Goal: Task Accomplishment & Management: Manage account settings

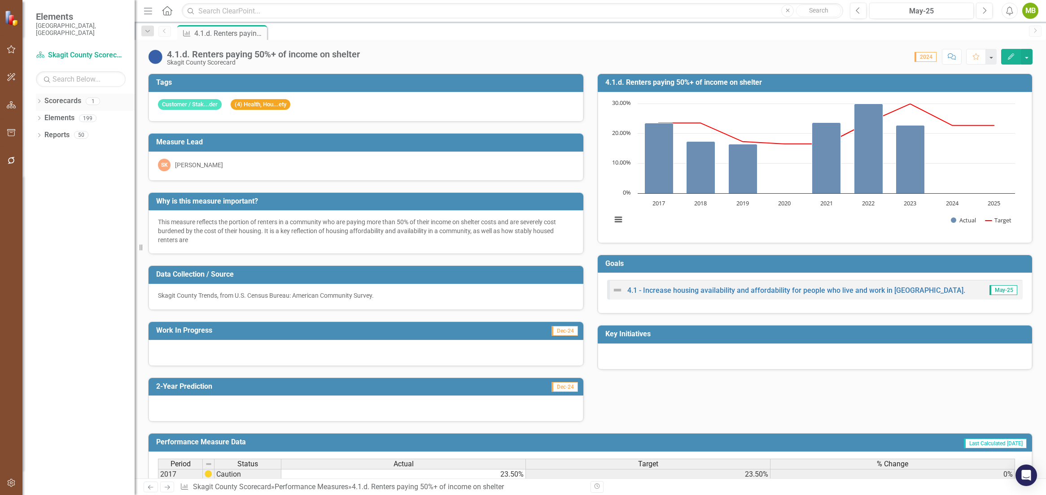
click at [53, 96] on link "Scorecards" at bounding box center [62, 101] width 37 height 10
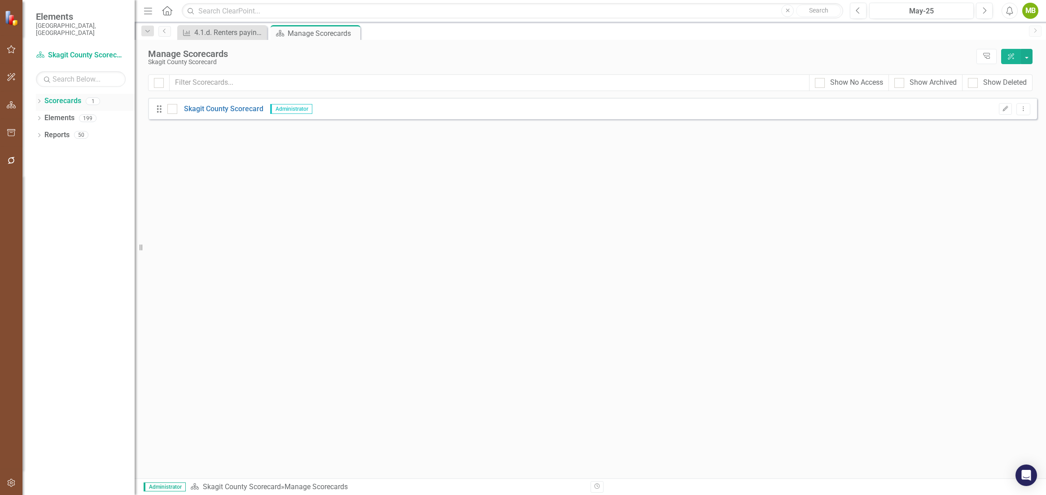
click at [39, 99] on icon at bounding box center [39, 101] width 2 height 4
click at [69, 113] on link "Skagit County Scorecard" at bounding box center [91, 118] width 85 height 10
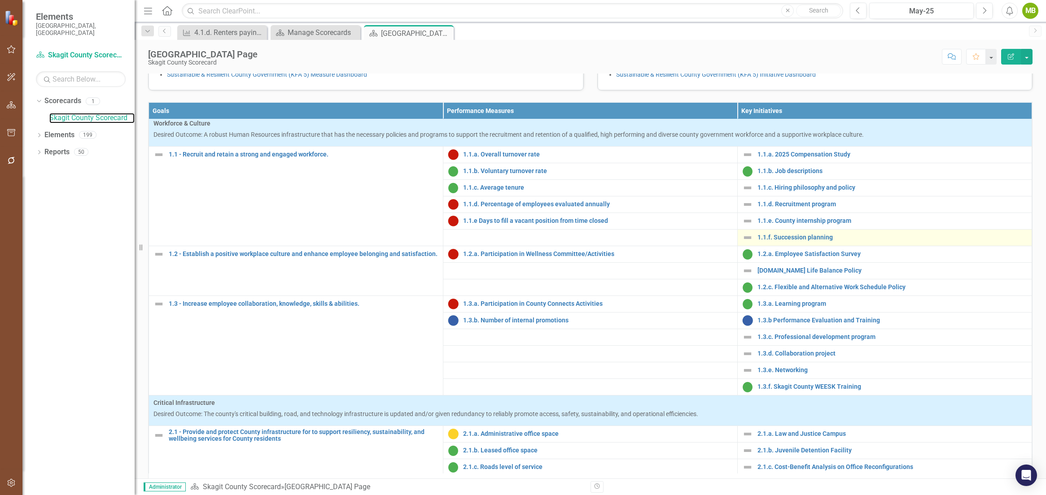
scroll to position [4, 0]
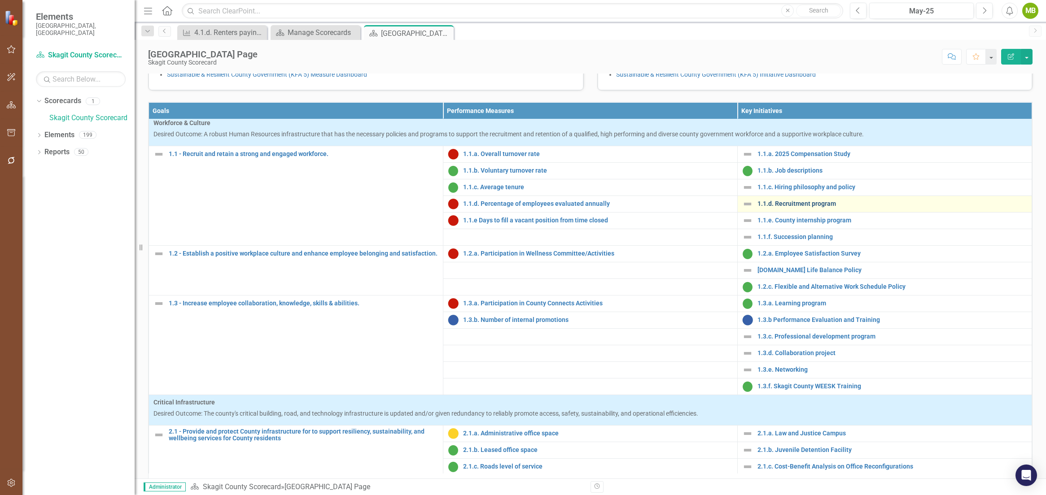
click at [771, 207] on link "1.1.d. Recruitment program" at bounding box center [893, 204] width 270 height 7
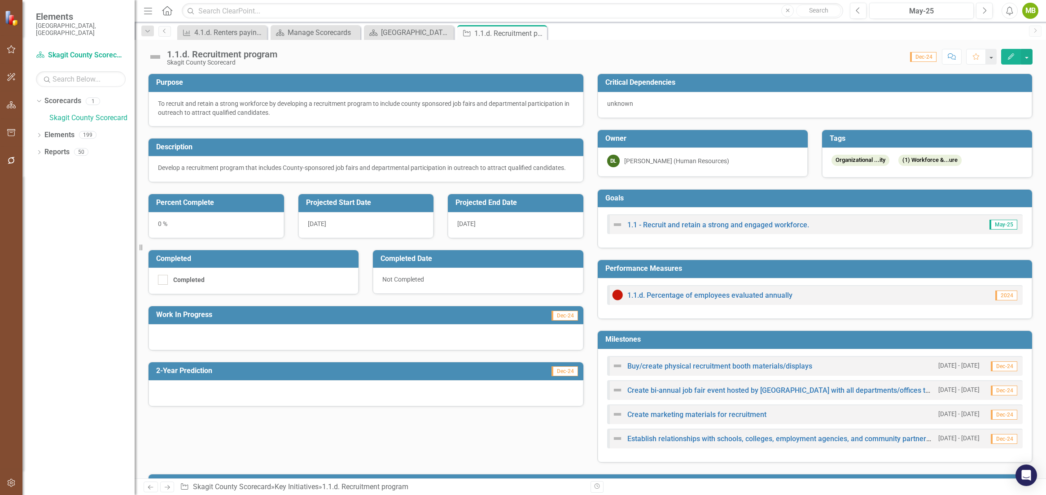
scroll to position [133, 0]
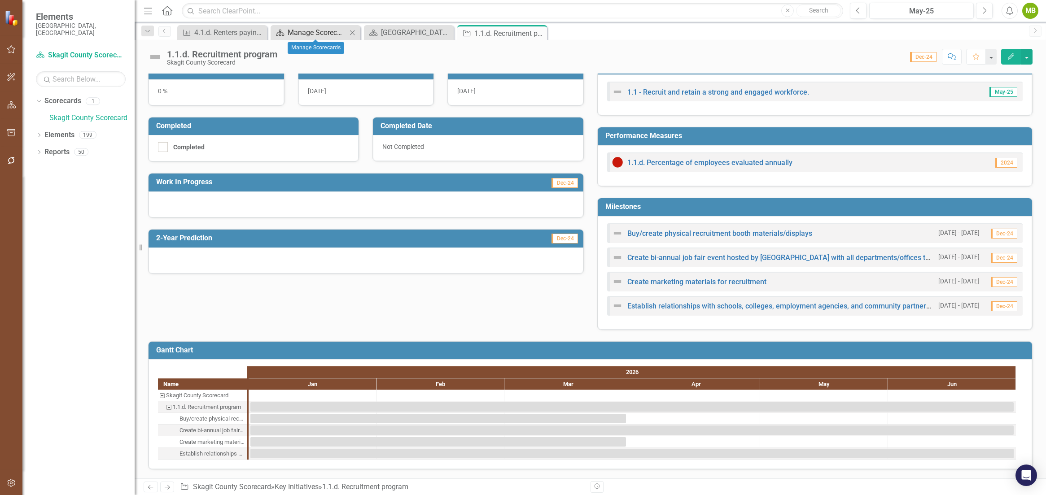
click at [314, 36] on div "Manage Scorecards" at bounding box center [317, 32] width 59 height 11
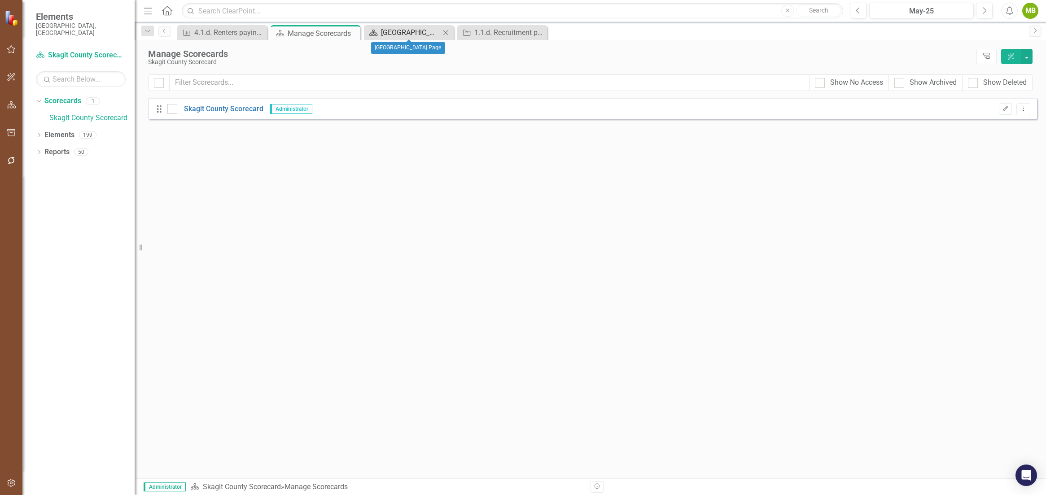
click at [403, 36] on div "[GEOGRAPHIC_DATA] Page" at bounding box center [410, 32] width 59 height 11
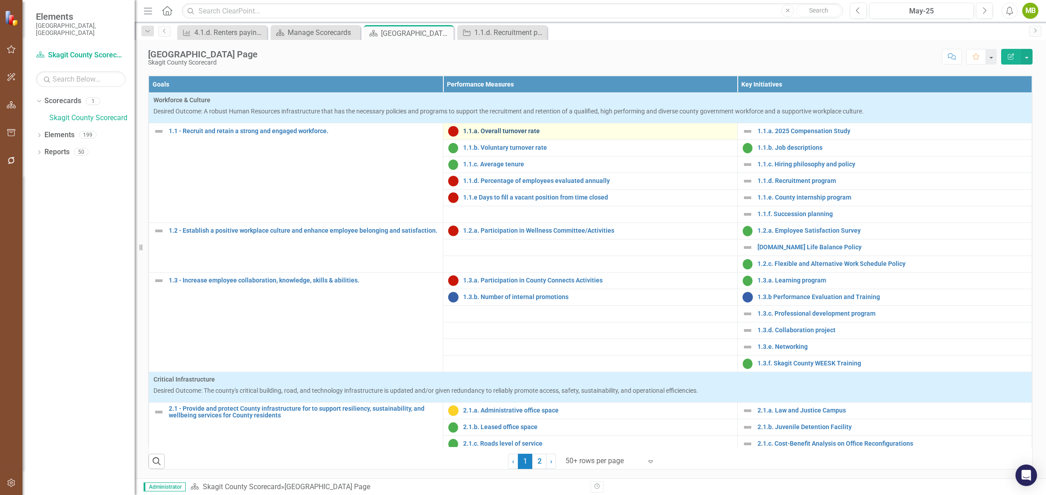
click at [500, 133] on link "1.1.a. Overall turnover rate" at bounding box center [598, 131] width 270 height 7
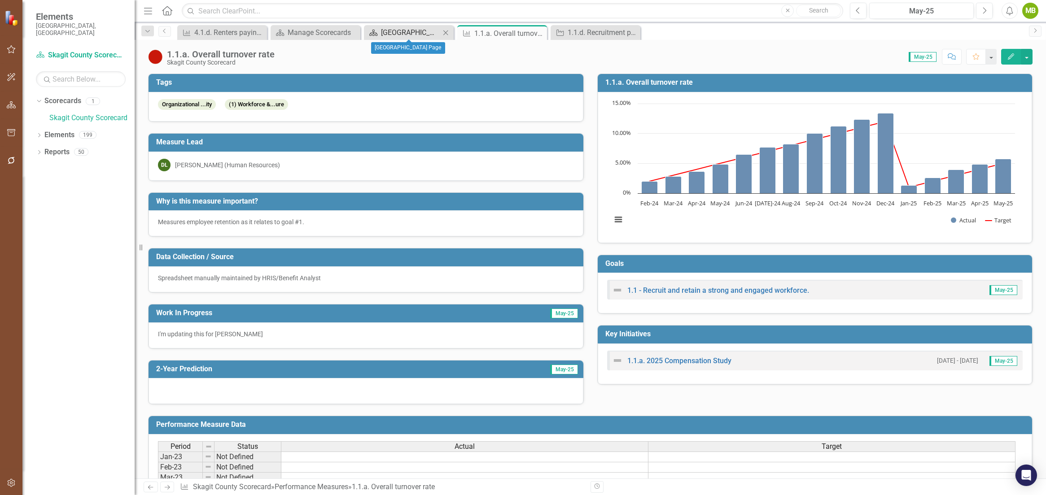
click at [392, 31] on div "[GEOGRAPHIC_DATA] Page" at bounding box center [410, 32] width 59 height 11
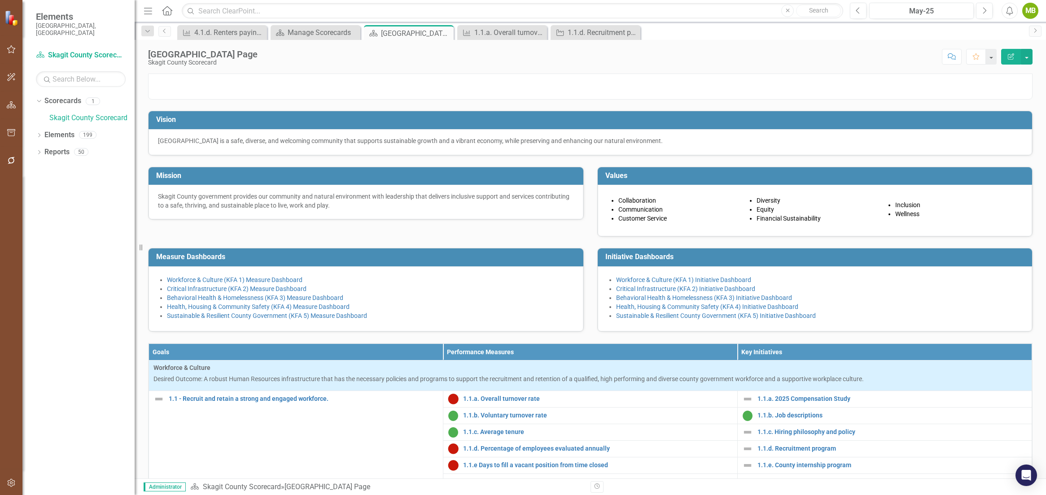
scroll to position [244, 0]
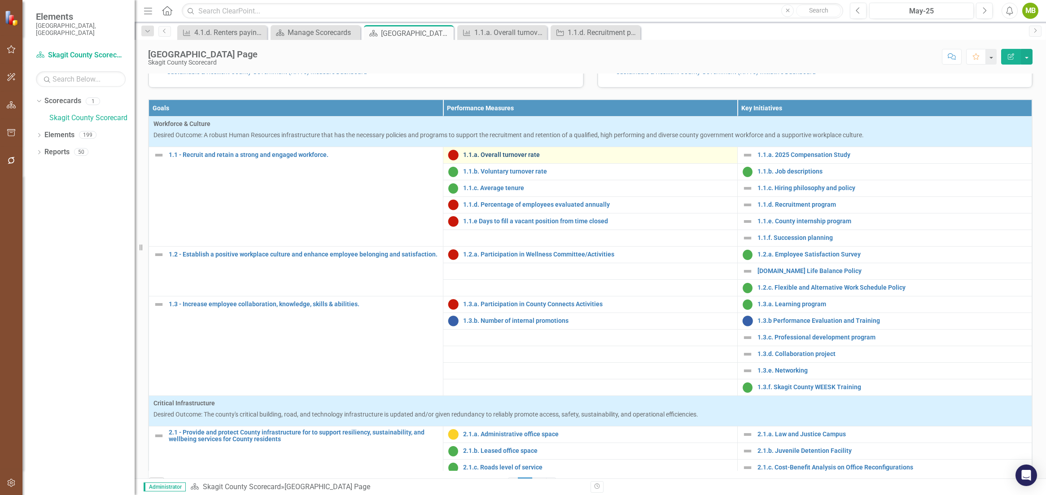
click at [488, 158] on link "1.1.a. Overall turnover rate" at bounding box center [598, 155] width 270 height 7
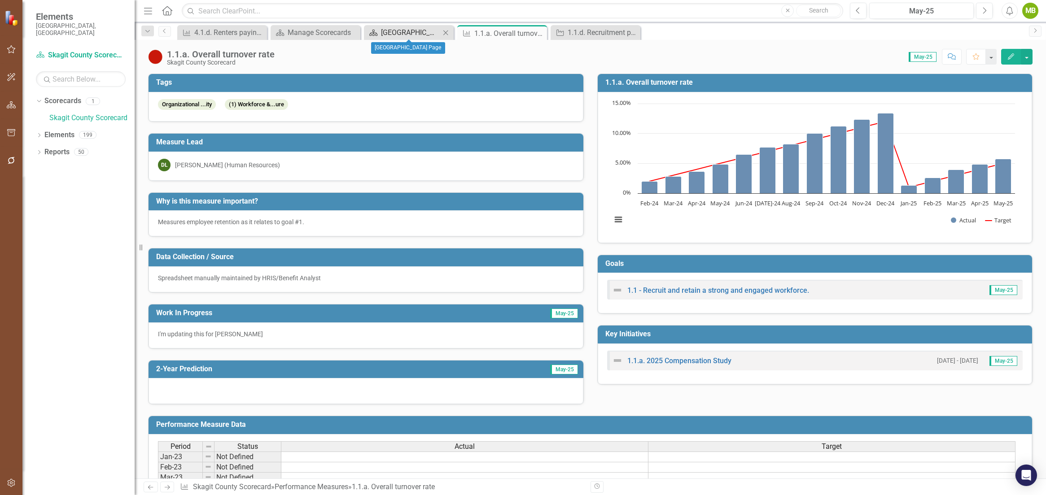
click at [397, 29] on div "[GEOGRAPHIC_DATA] Page" at bounding box center [410, 32] width 59 height 11
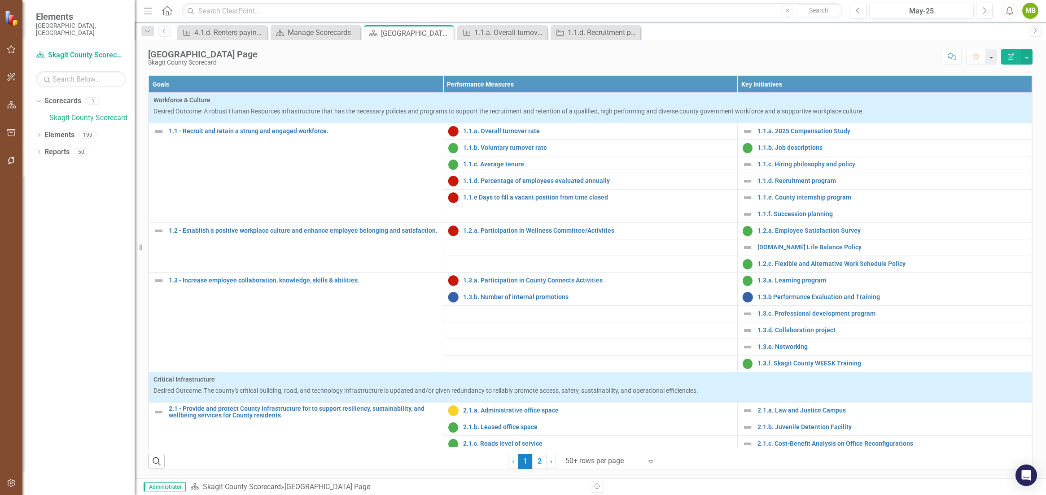
scroll to position [49, 0]
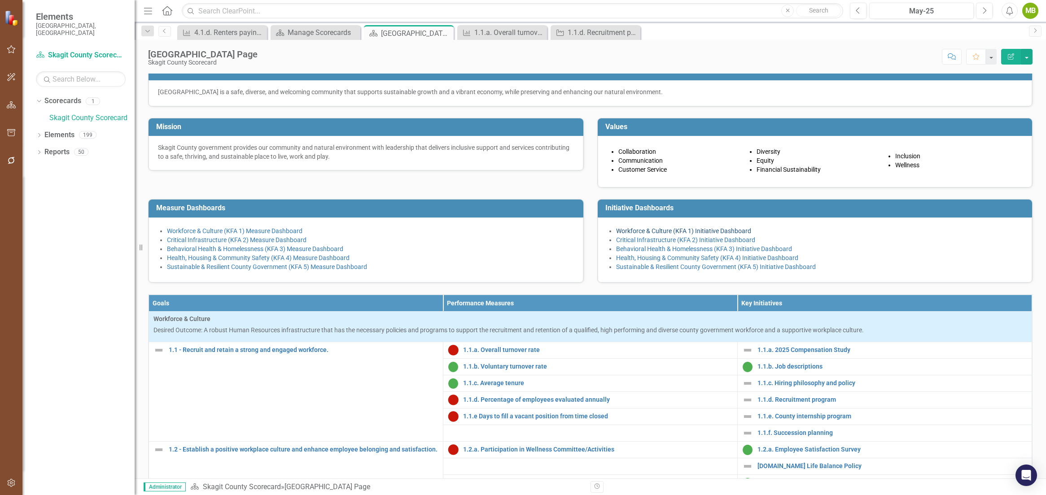
click at [637, 235] on link "Workforce & Culture (KFA 1) Initiative Dashboard" at bounding box center [683, 231] width 135 height 7
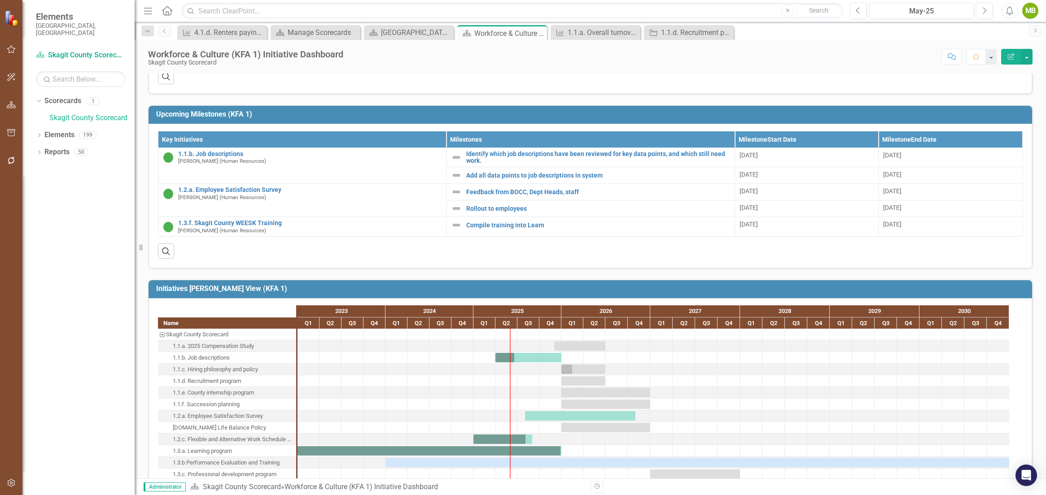
scroll to position [8, 0]
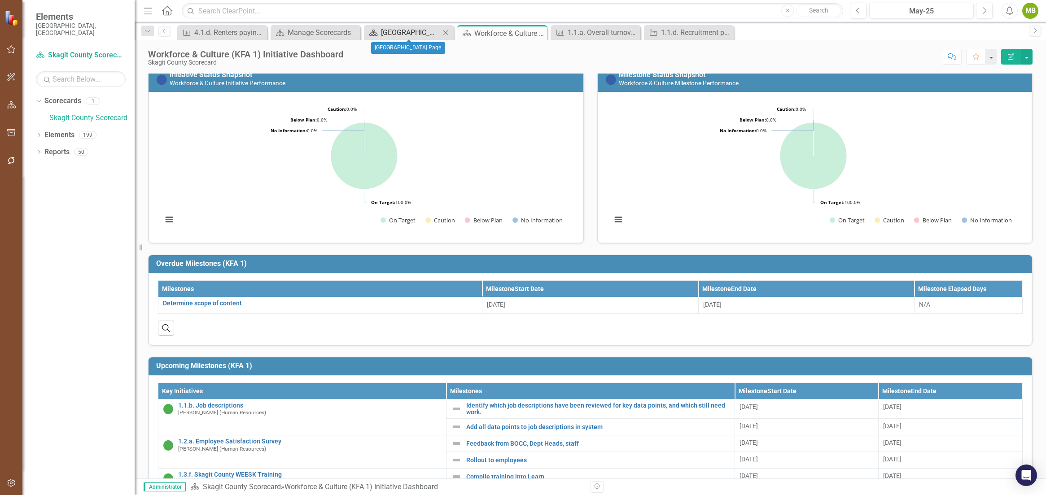
click at [400, 30] on div "[GEOGRAPHIC_DATA] Page" at bounding box center [410, 32] width 59 height 11
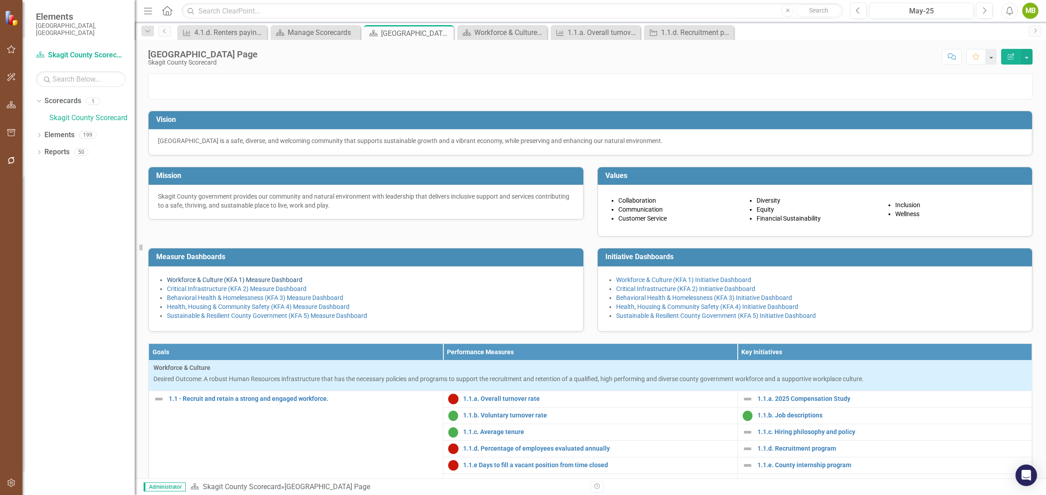
click at [254, 284] on link "Workforce & Culture (KFA 1) Measure Dashboard" at bounding box center [235, 279] width 136 height 7
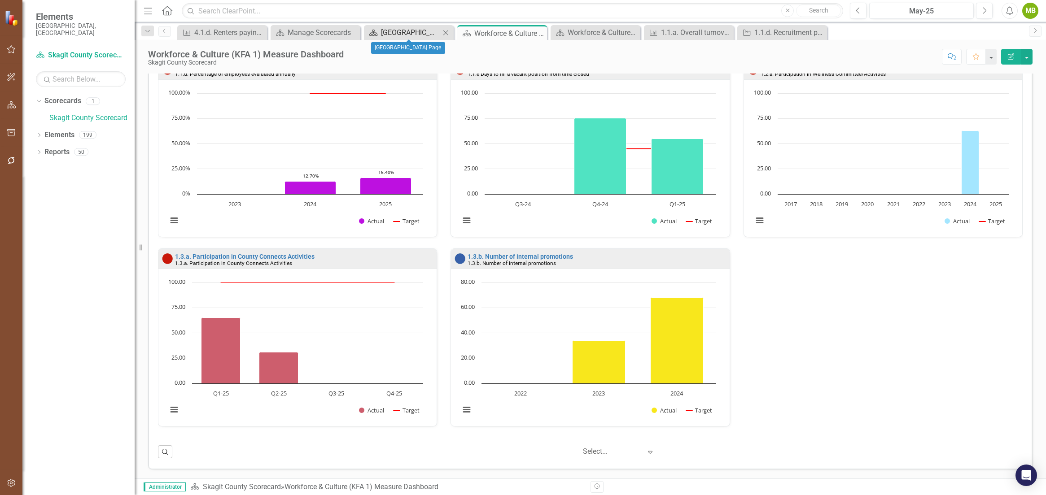
click at [406, 32] on div "[GEOGRAPHIC_DATA] Page" at bounding box center [410, 32] width 59 height 11
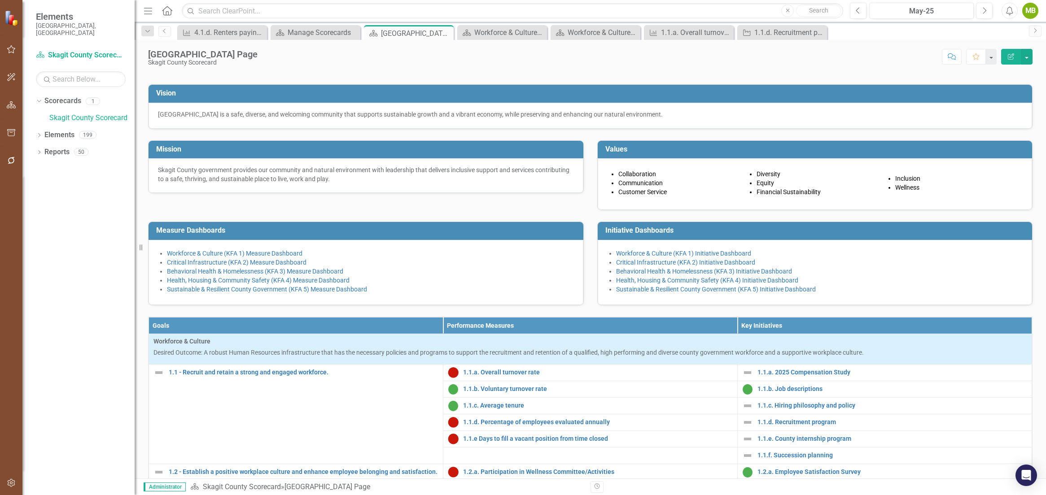
scroll to position [263, 0]
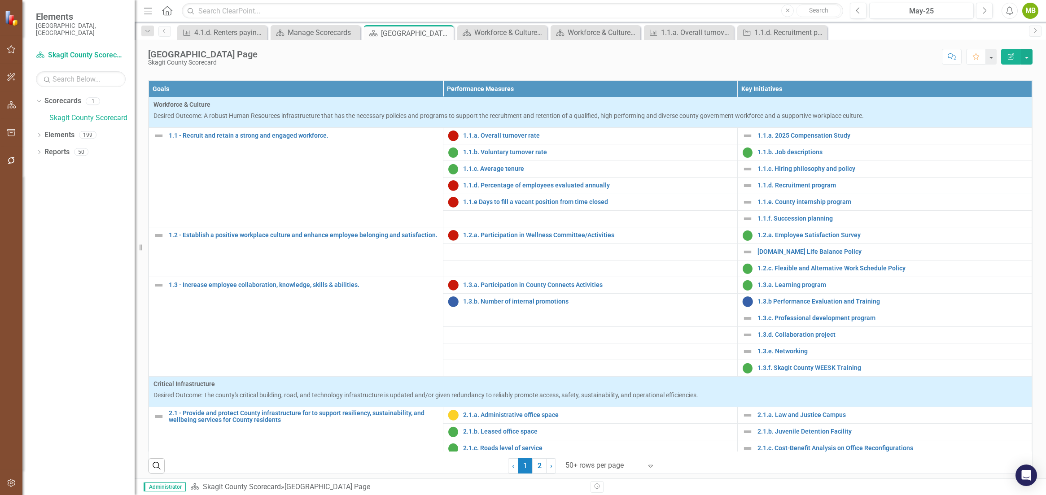
click at [264, 20] on link "Workforce & Culture (KFA 1) Measure Dashboard" at bounding box center [235, 16] width 136 height 7
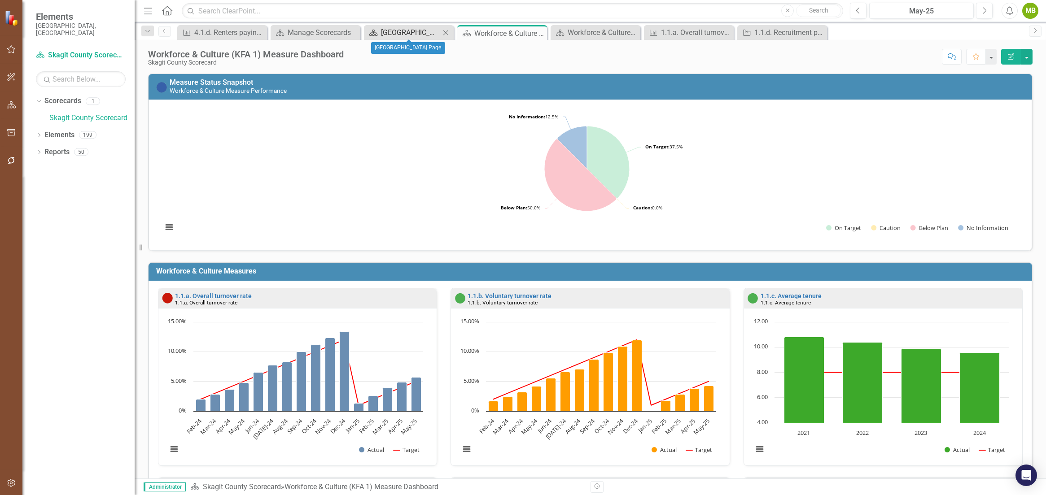
click at [398, 33] on div "[GEOGRAPHIC_DATA] Page" at bounding box center [410, 32] width 59 height 11
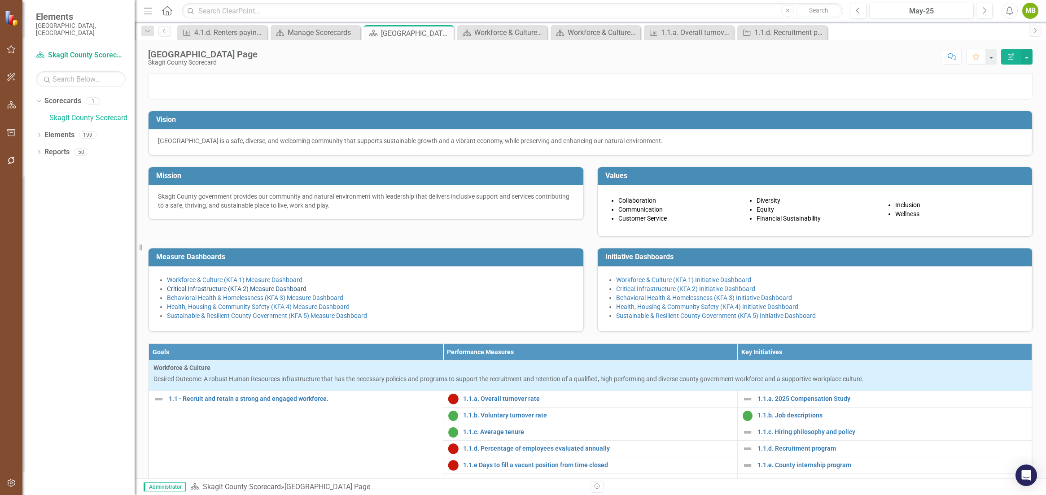
click at [259, 293] on link "Critical Infrastructure (KFA 2) Measure Dashboard" at bounding box center [237, 288] width 140 height 7
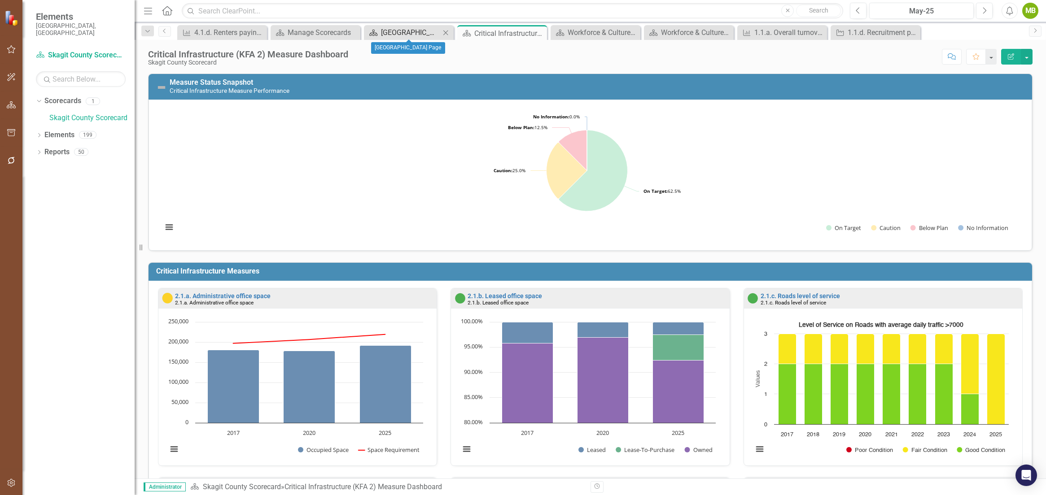
click at [388, 29] on div "[GEOGRAPHIC_DATA] Page" at bounding box center [410, 32] width 59 height 11
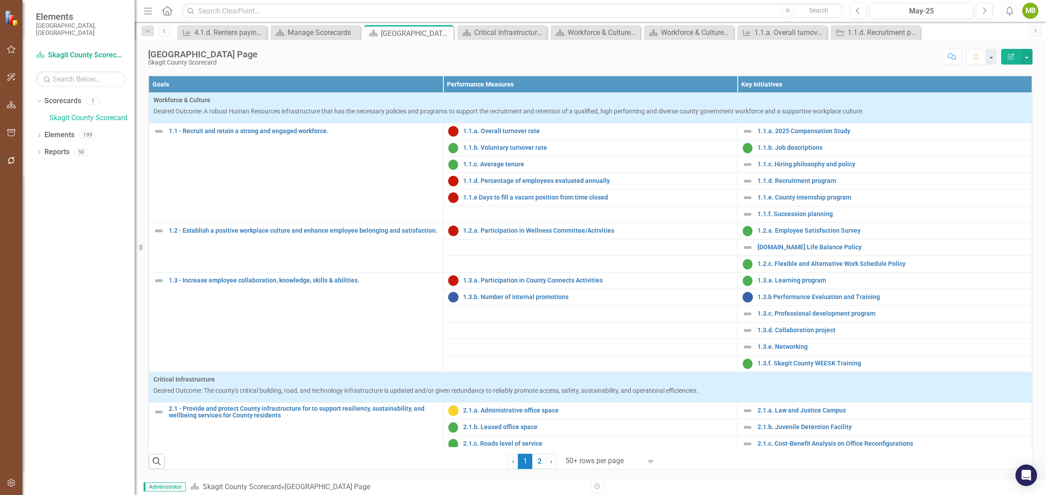
scroll to position [694, 0]
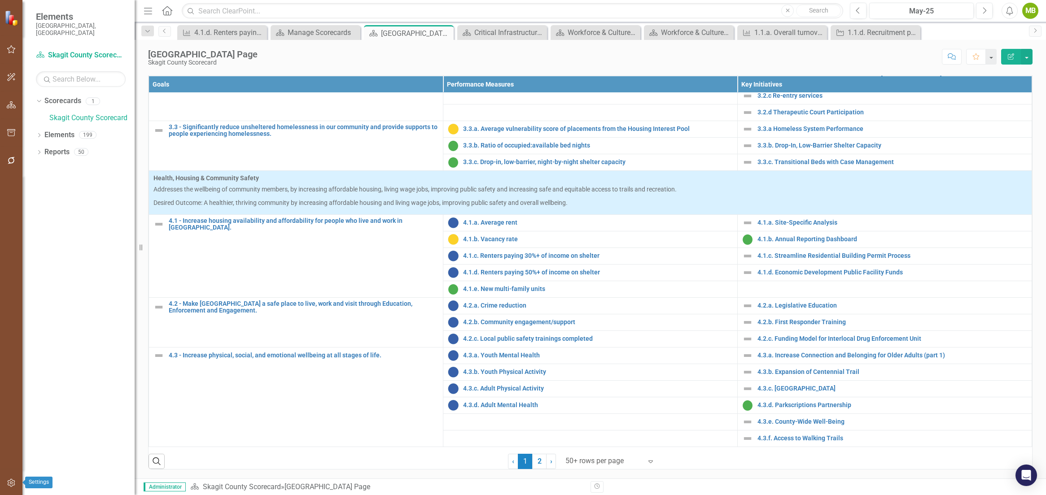
click at [9, 480] on icon "button" at bounding box center [11, 483] width 9 height 7
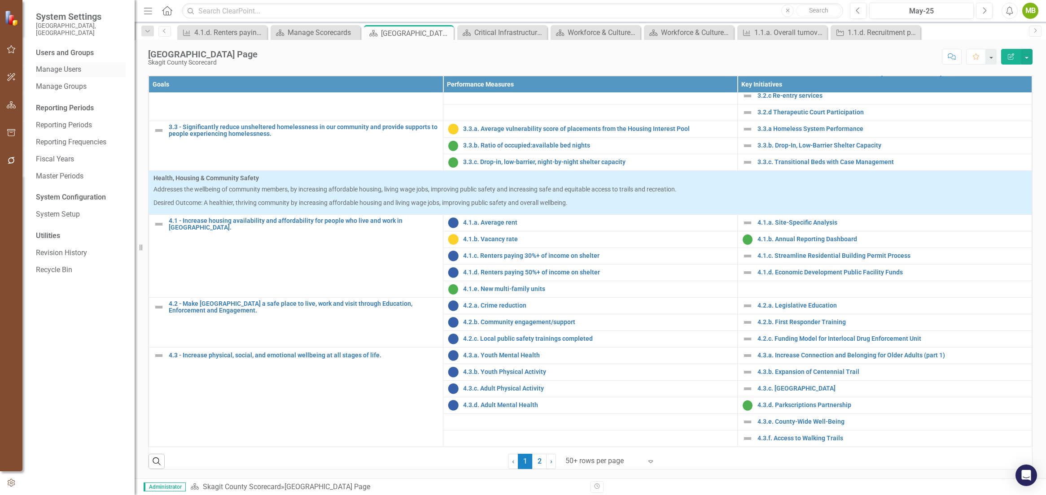
click at [61, 65] on link "Manage Users" at bounding box center [81, 70] width 90 height 10
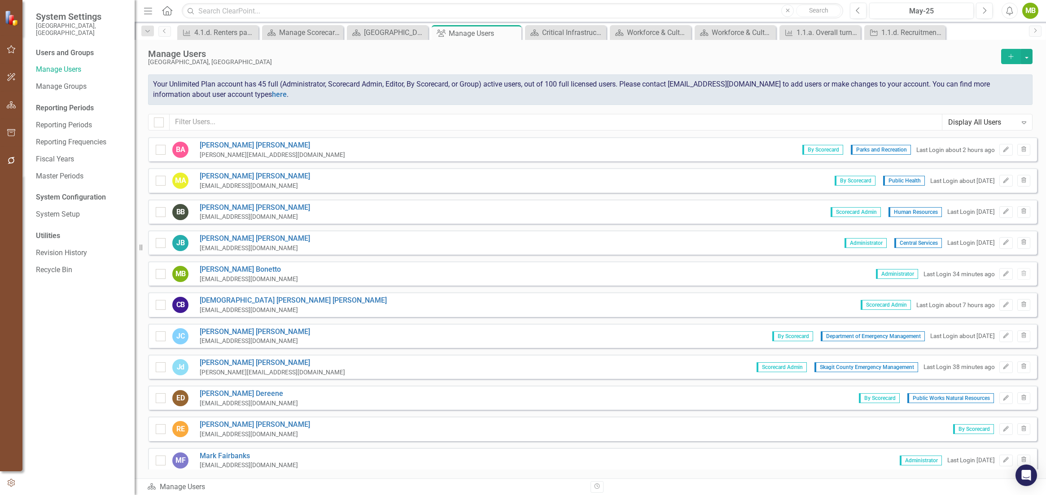
click at [1009, 50] on button "Add" at bounding box center [1011, 56] width 20 height 15
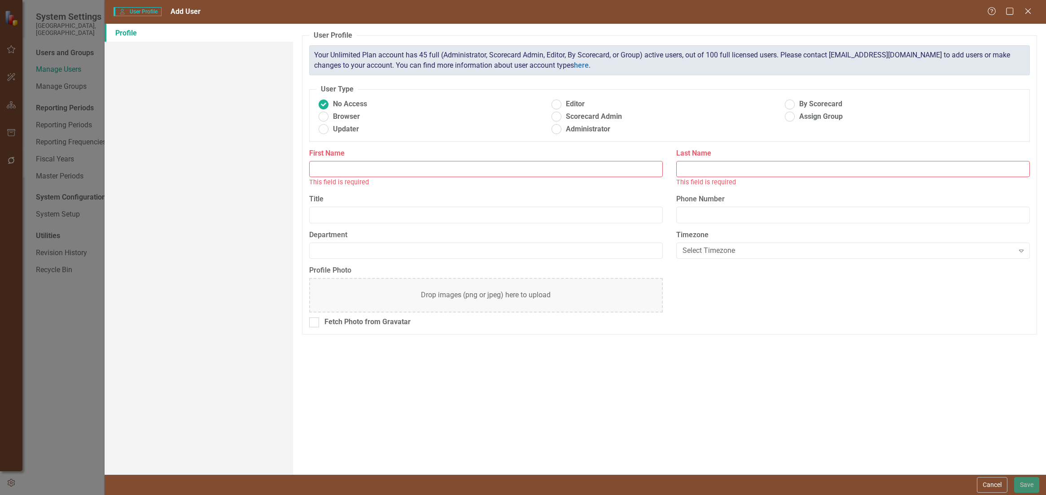
click at [399, 170] on input "First Name" at bounding box center [486, 169] width 354 height 17
type input "[PERSON_NAME]"
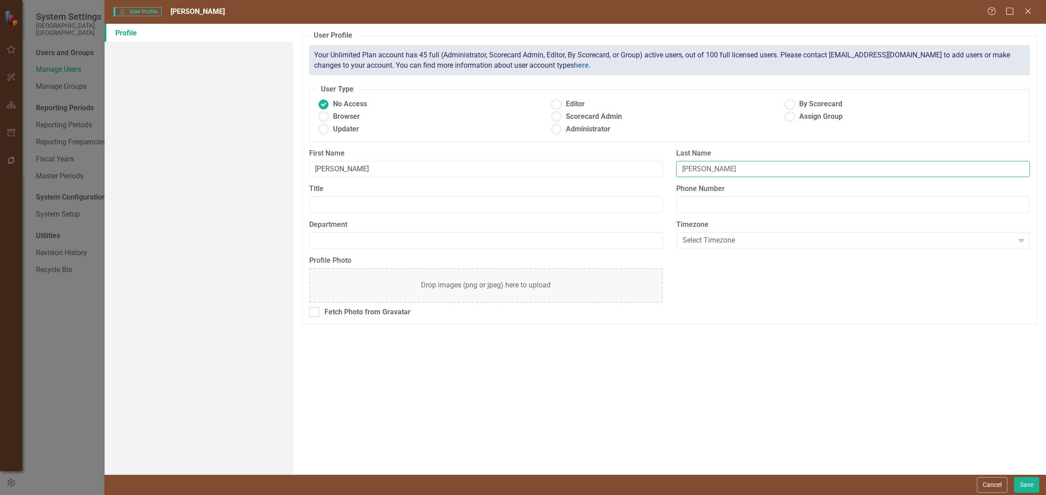
type input "[PERSON_NAME]"
click at [694, 241] on div "Select Timezone" at bounding box center [849, 241] width 332 height 10
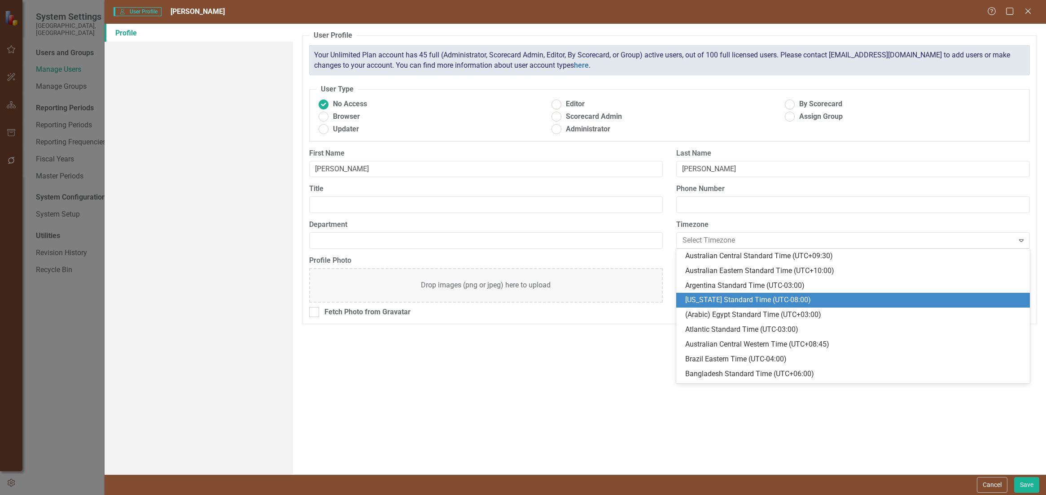
scroll to position [322, 0]
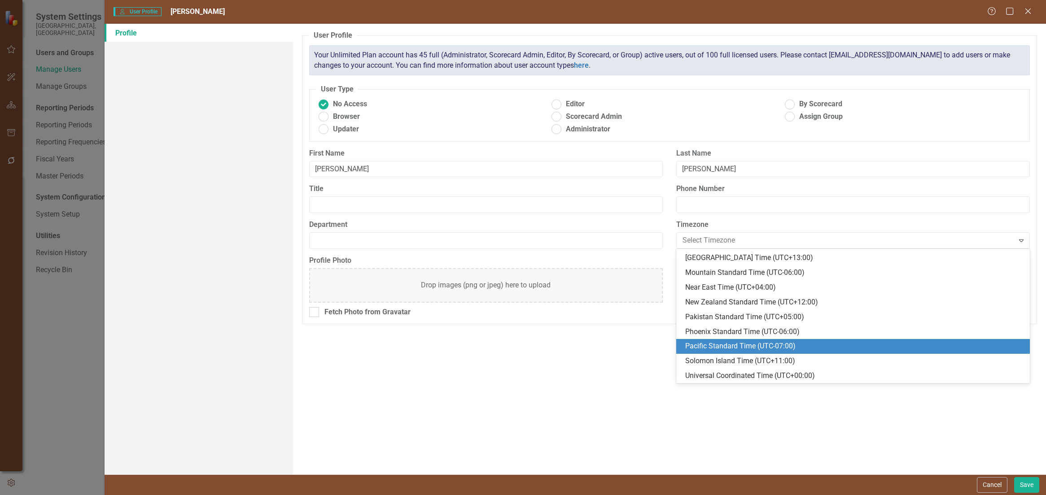
click at [697, 342] on div "Pacific Standard Time (UTC-07:00)" at bounding box center [854, 347] width 339 height 10
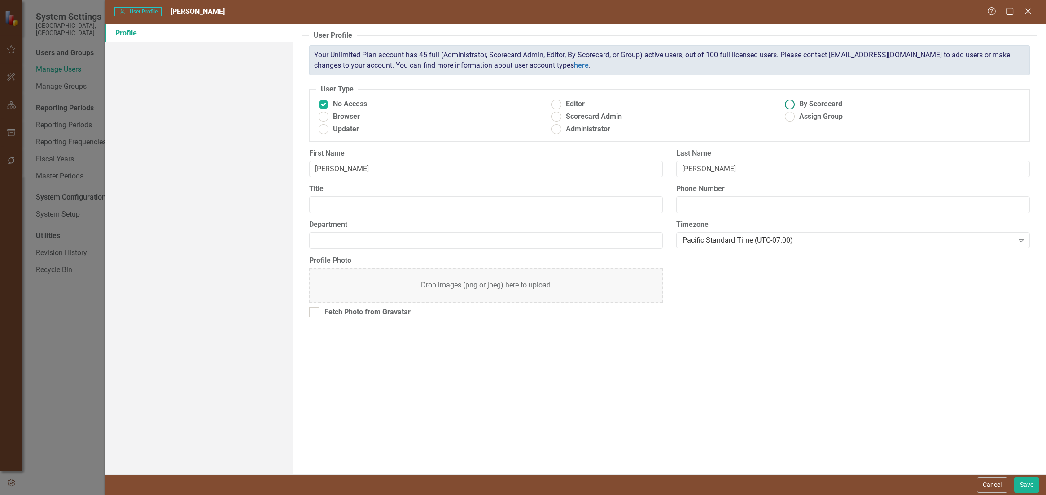
click at [791, 105] on ins at bounding box center [790, 104] width 14 height 14
click at [791, 105] on input "By Scorecard" at bounding box center [790, 104] width 14 height 14
radio input "true"
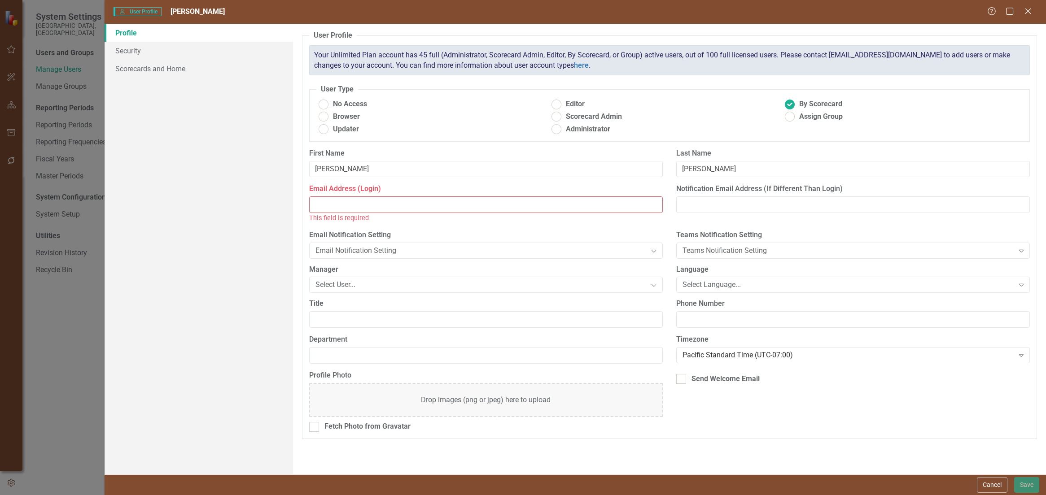
click at [355, 198] on input "Email Address (Login)" at bounding box center [486, 205] width 354 height 17
paste input "[EMAIL_ADDRESS][DOMAIN_NAME]"
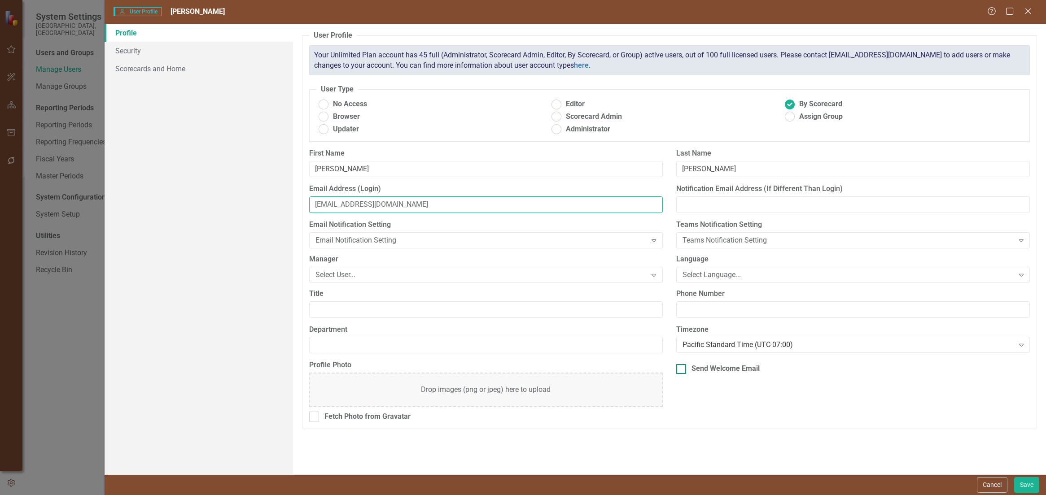
type input "[EMAIL_ADDRESS][DOMAIN_NAME]"
click at [683, 371] on div at bounding box center [681, 369] width 10 height 10
click at [682, 370] on input "Send Welcome Email" at bounding box center [679, 367] width 6 height 6
checkbox input "true"
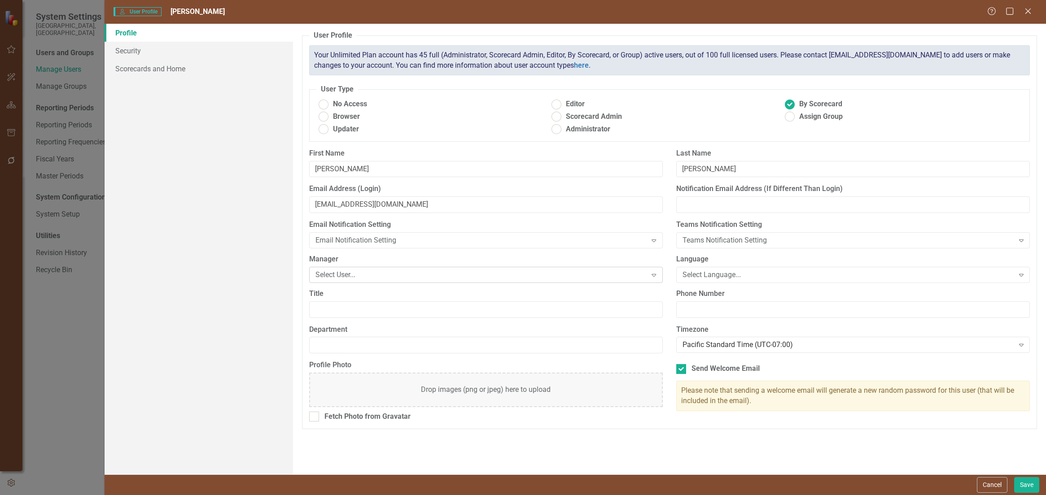
click at [348, 273] on div "Select User..." at bounding box center [482, 275] width 332 height 10
click at [126, 54] on link "Security" at bounding box center [199, 51] width 188 height 18
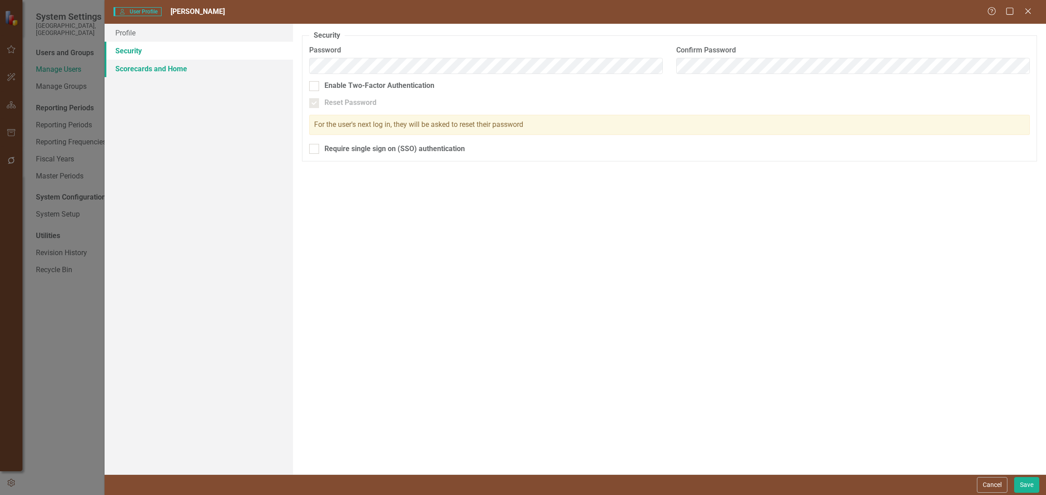
click at [137, 70] on link "Scorecards and Home" at bounding box center [199, 69] width 188 height 18
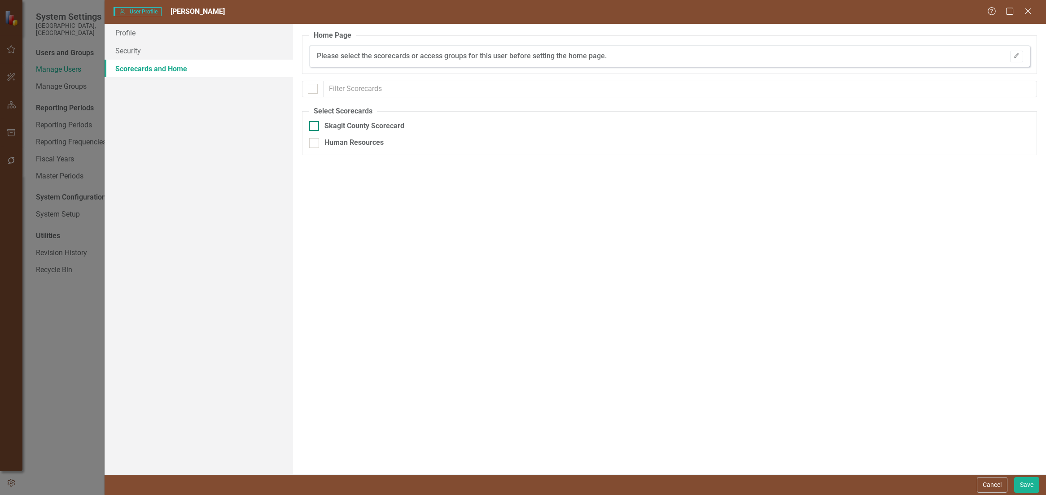
click at [317, 124] on div at bounding box center [314, 126] width 10 height 10
click at [315, 124] on input "Skagit County Scorecard" at bounding box center [312, 124] width 6 height 6
checkbox input "true"
click at [131, 53] on link "Security" at bounding box center [199, 51] width 188 height 18
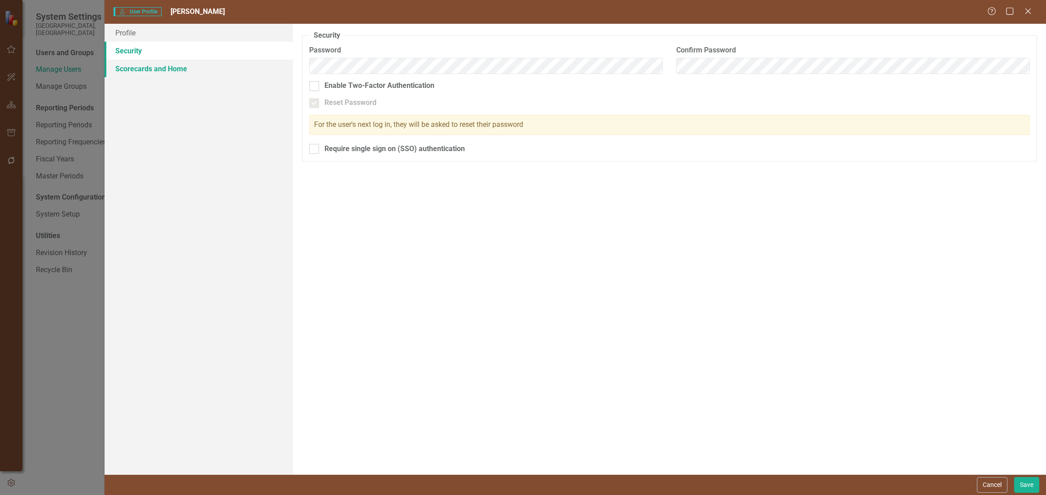
click at [129, 68] on link "Scorecards and Home" at bounding box center [199, 69] width 188 height 18
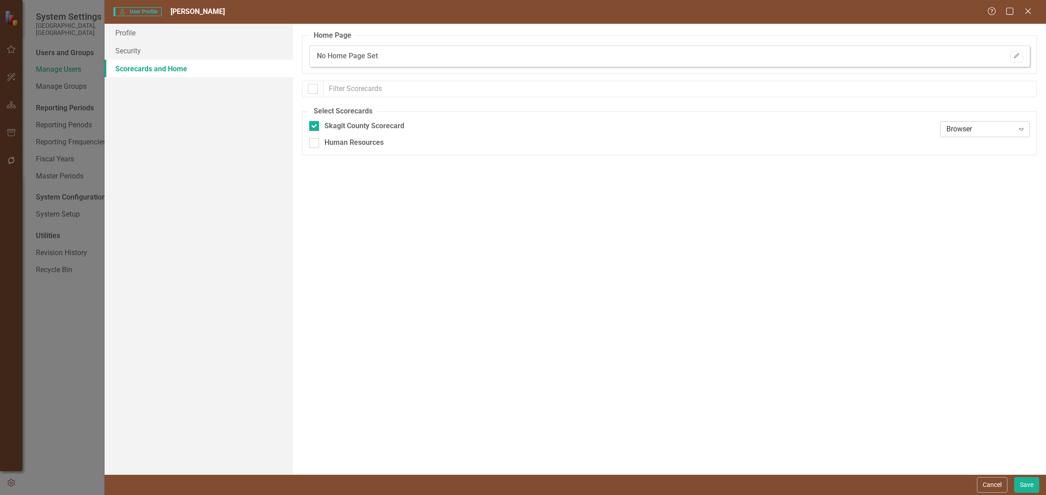
click at [1017, 130] on icon "Expand" at bounding box center [1021, 129] width 9 height 7
click at [1000, 145] on div "Browser" at bounding box center [986, 145] width 75 height 10
click at [129, 51] on link "Security" at bounding box center [199, 51] width 188 height 18
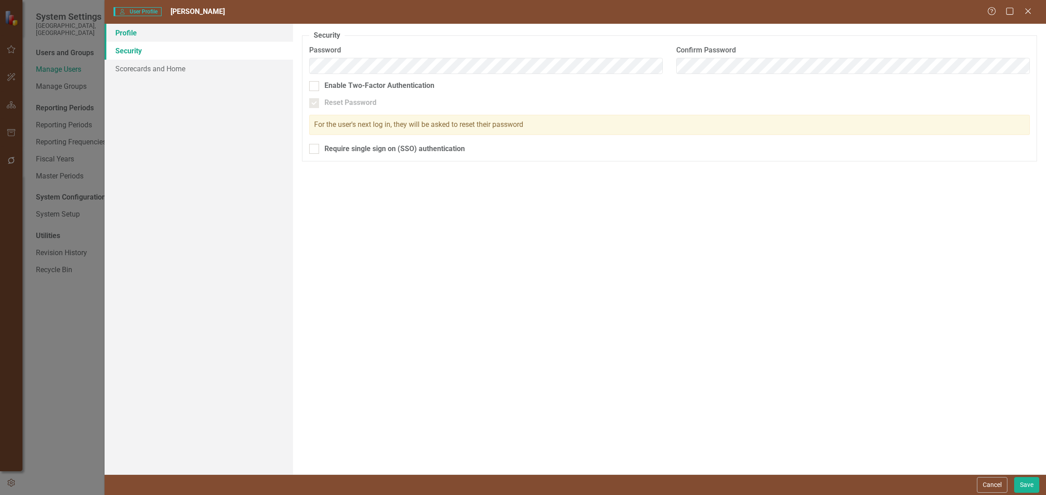
click at [120, 33] on link "Profile" at bounding box center [199, 33] width 188 height 18
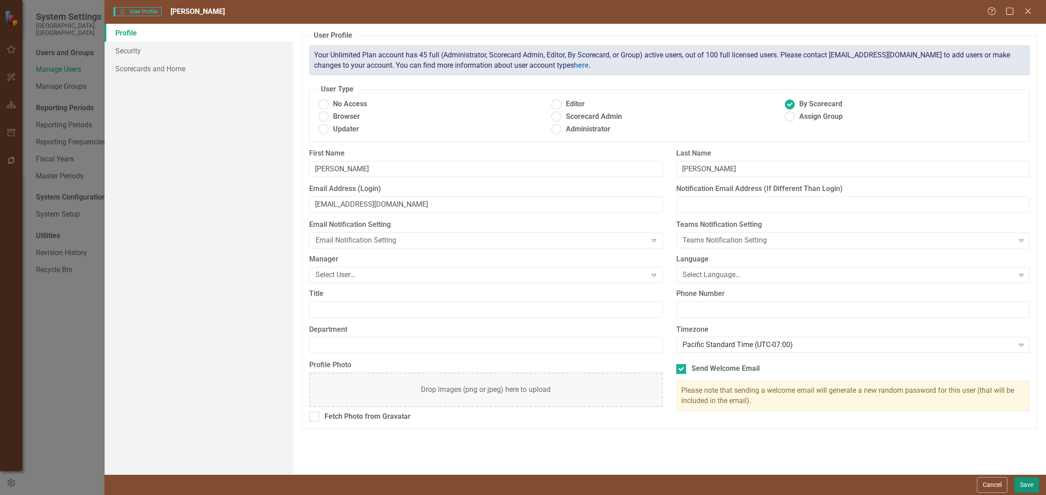
click at [1030, 487] on button "Save" at bounding box center [1026, 486] width 25 height 16
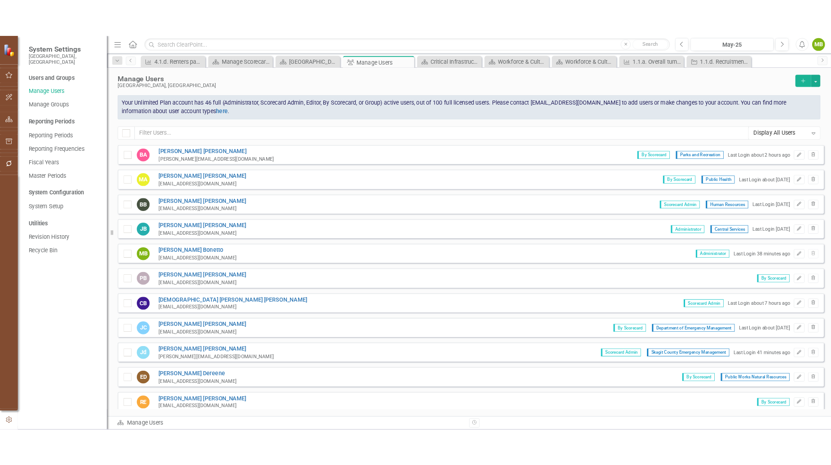
scroll to position [2, 0]
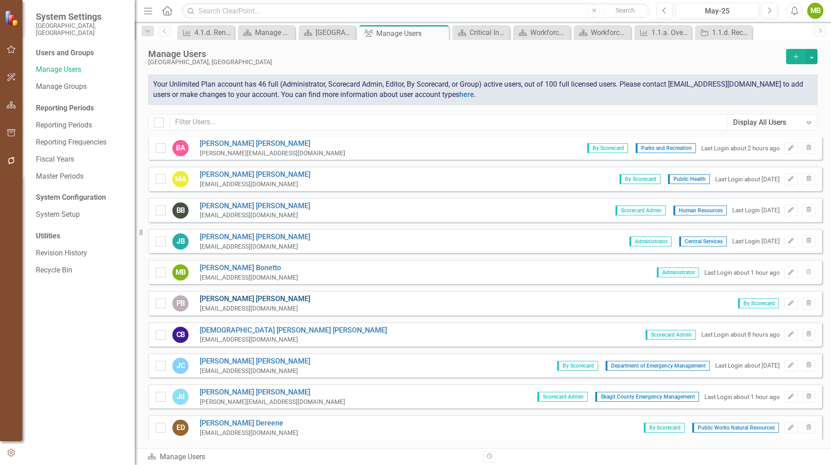
click at [213, 300] on link "[PERSON_NAME]" at bounding box center [255, 299] width 110 height 10
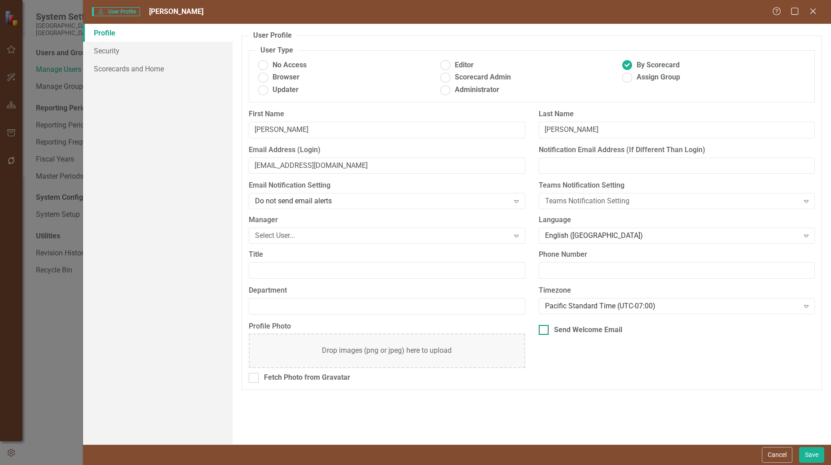
click at [544, 331] on div at bounding box center [544, 330] width 10 height 10
click at [544, 331] on input "Send Welcome Email" at bounding box center [542, 328] width 6 height 6
checkbox input "true"
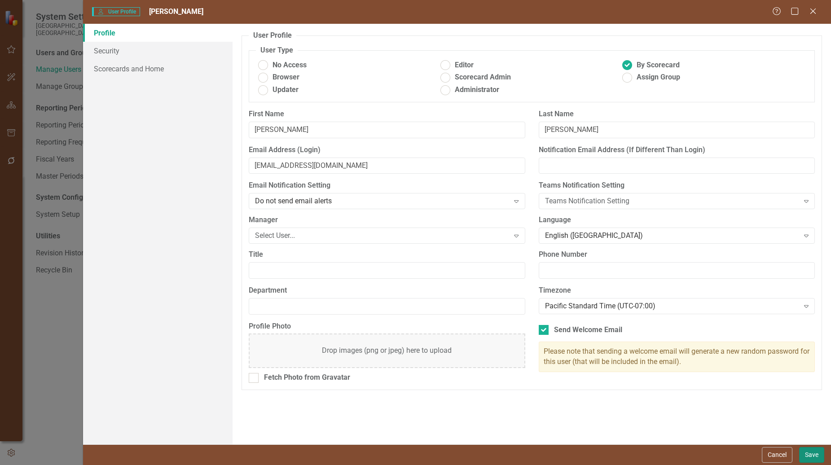
click at [811, 451] on button "Save" at bounding box center [811, 455] width 25 height 16
